Goal: Task Accomplishment & Management: Use online tool/utility

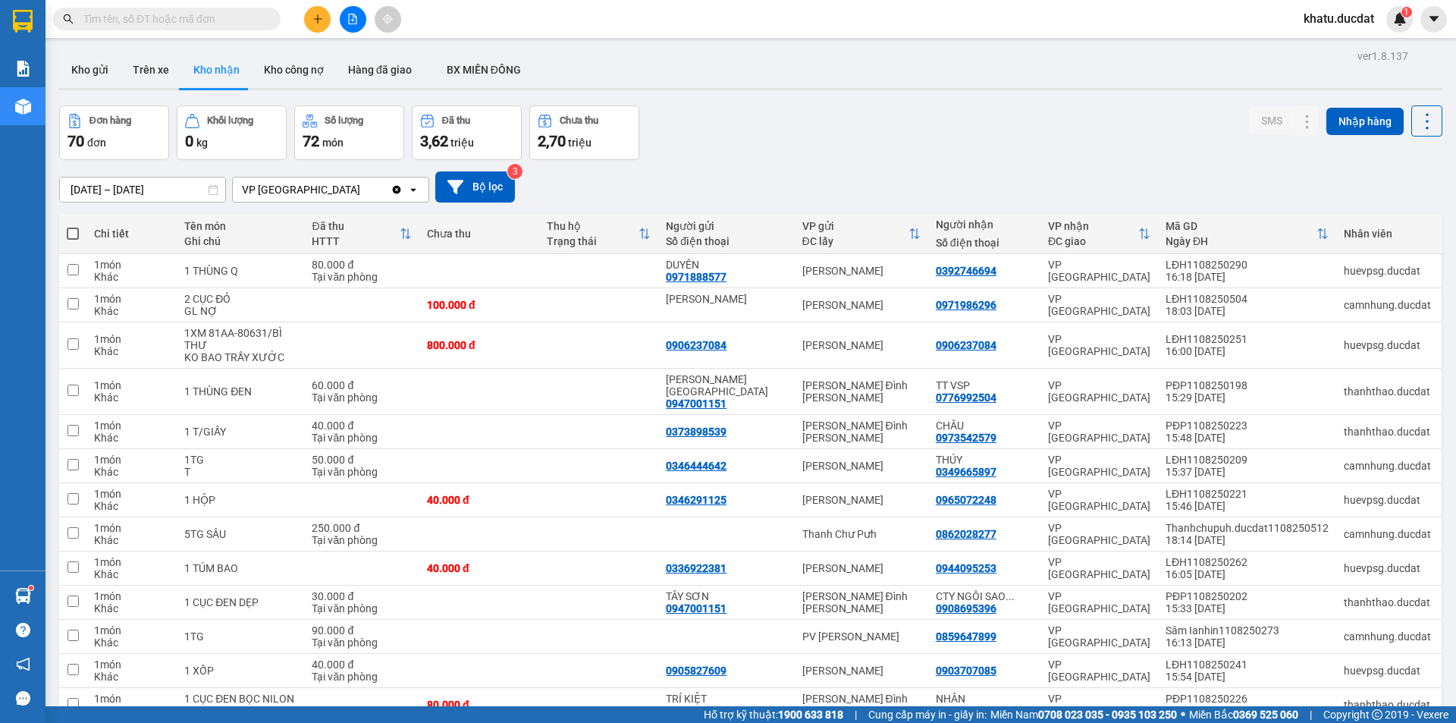
scroll to position [1769, 0]
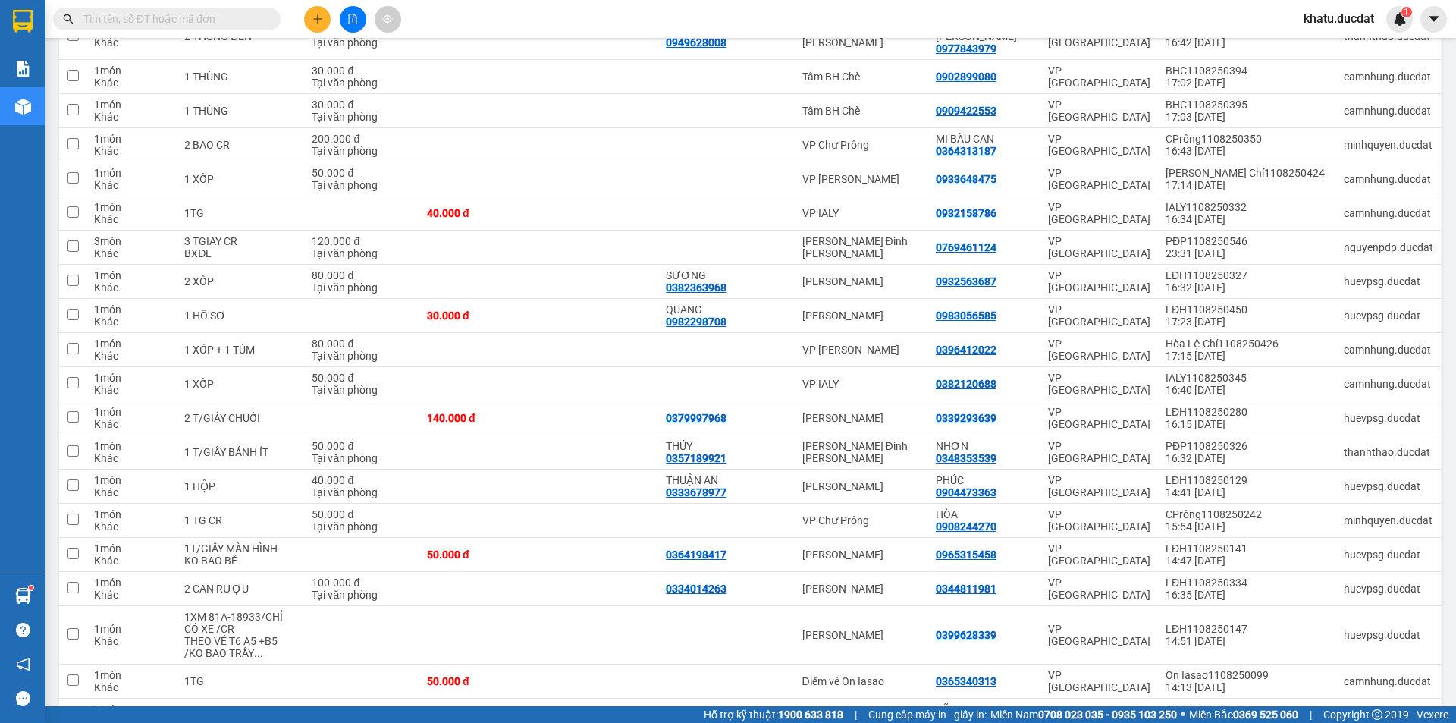
click at [88, 20] on input "text" at bounding box center [172, 19] width 179 height 17
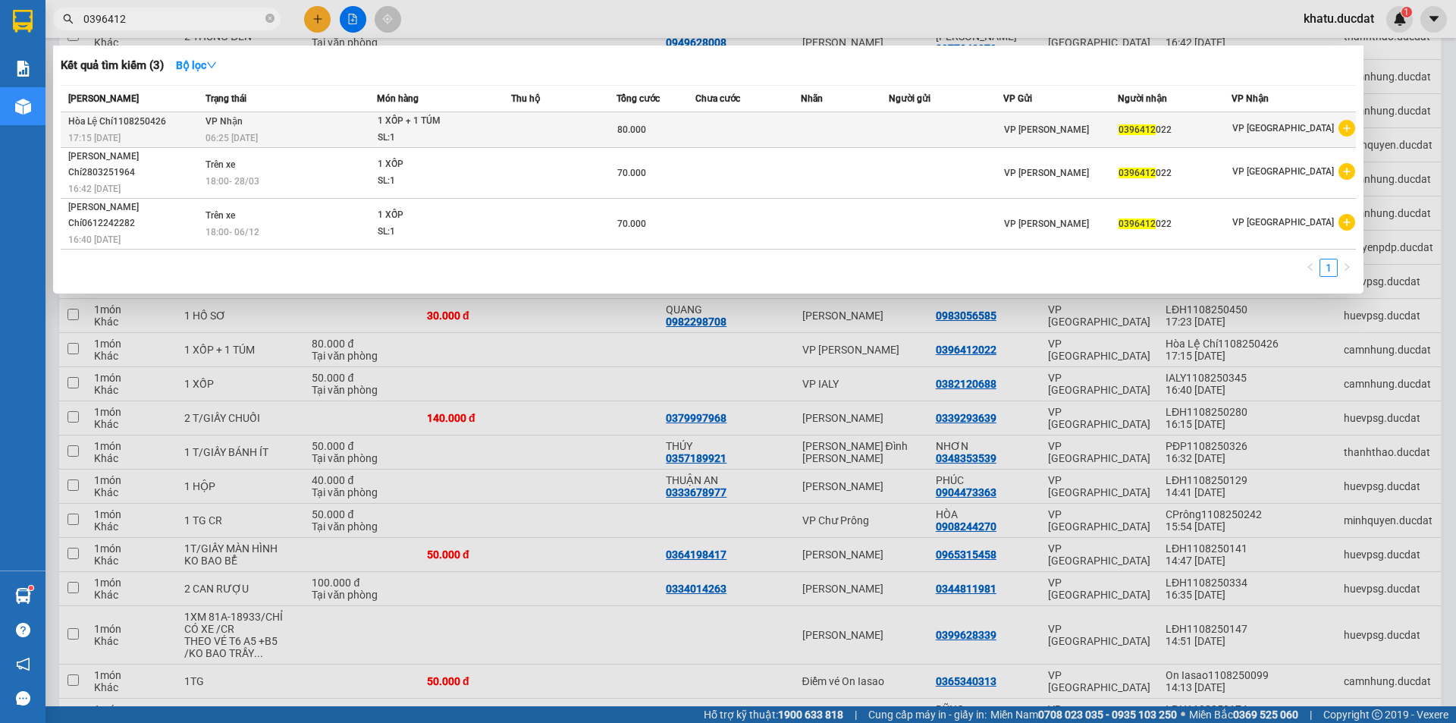
type input "0396412"
click at [523, 137] on td at bounding box center [563, 130] width 105 height 36
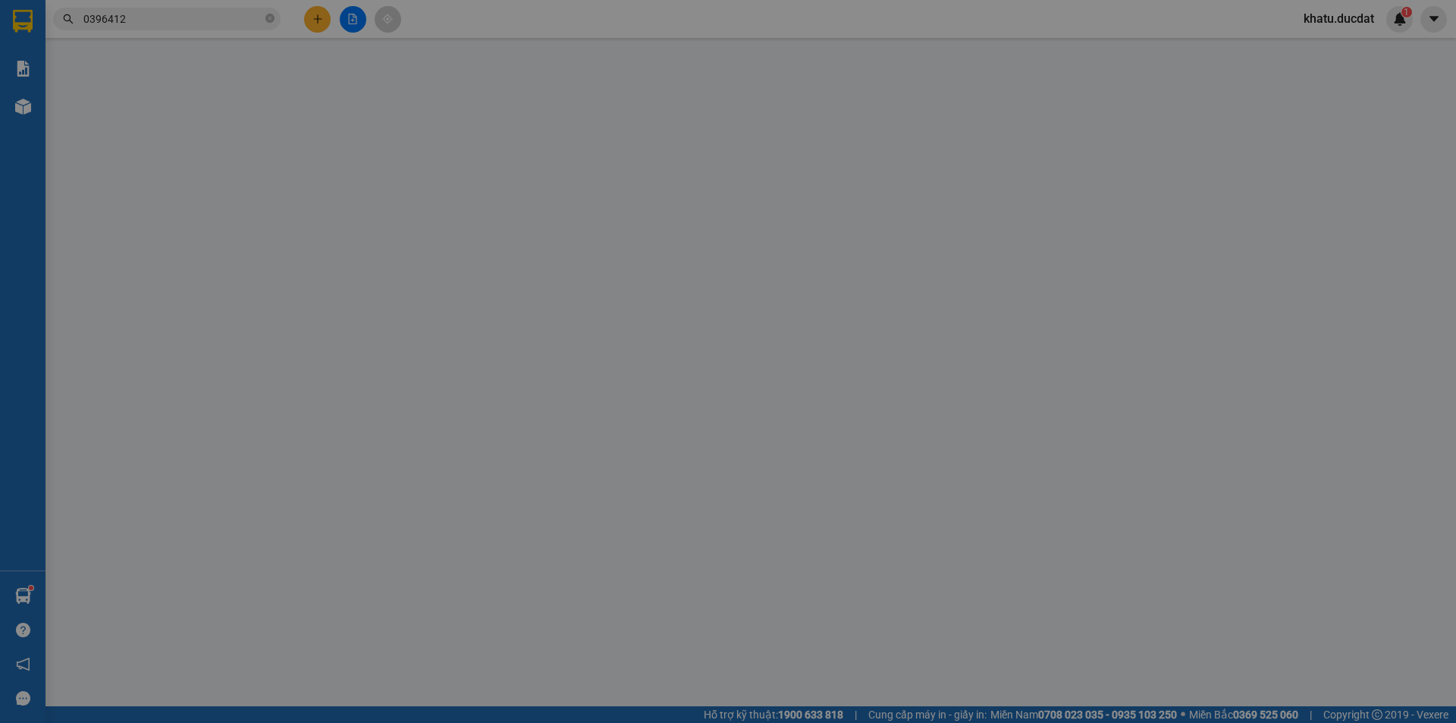
type input "0396412022"
type input "80.000"
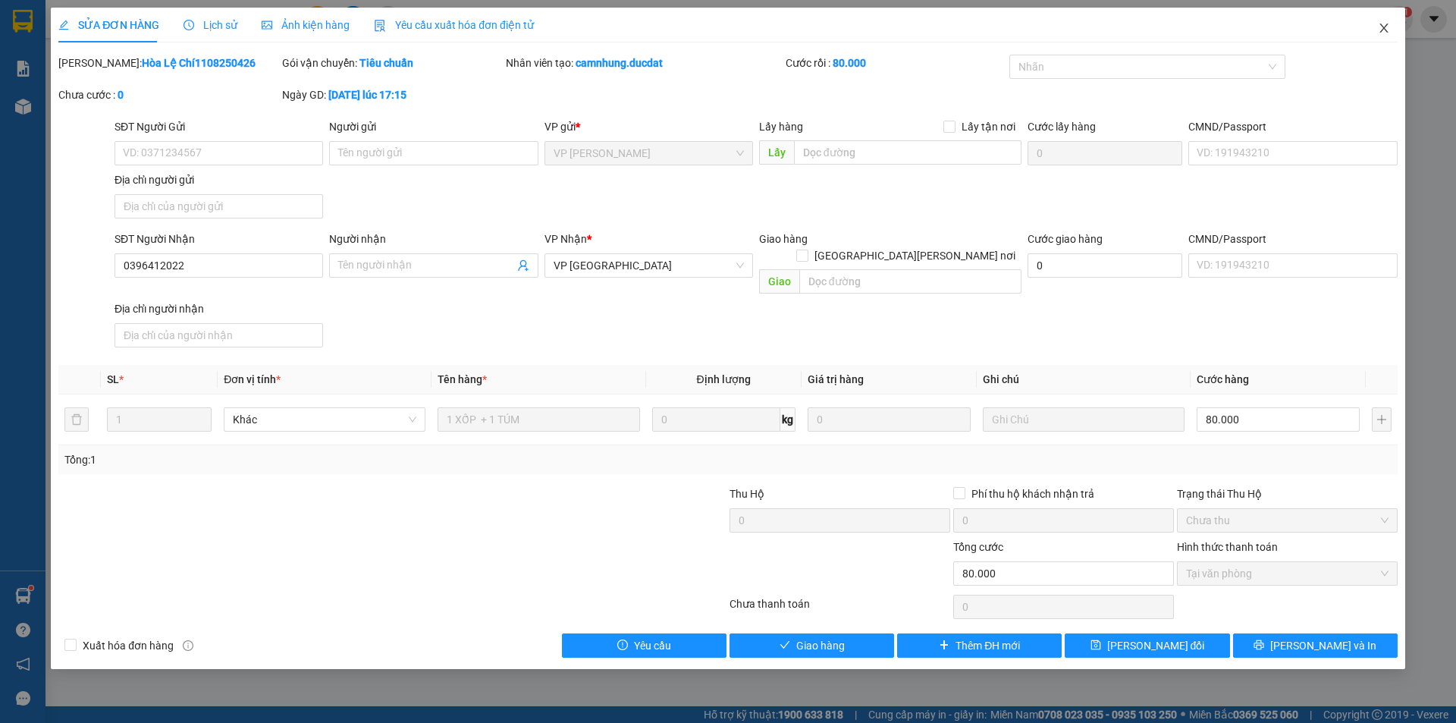
click at [1385, 33] on icon "close" at bounding box center [1384, 28] width 12 height 12
